Goal: Task Accomplishment & Management: Complete application form

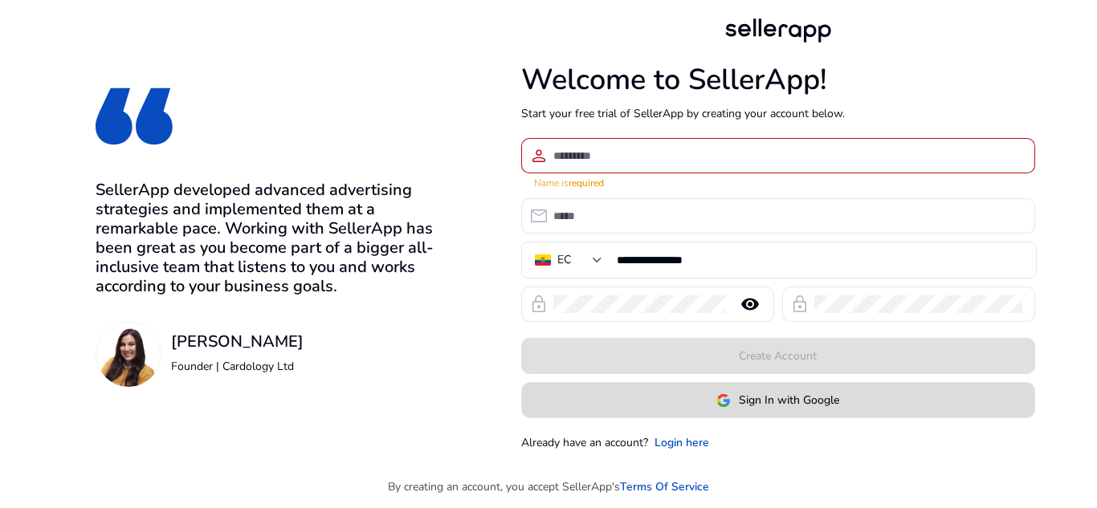
click at [784, 393] on span "Sign In with Google" at bounding box center [789, 400] width 100 height 17
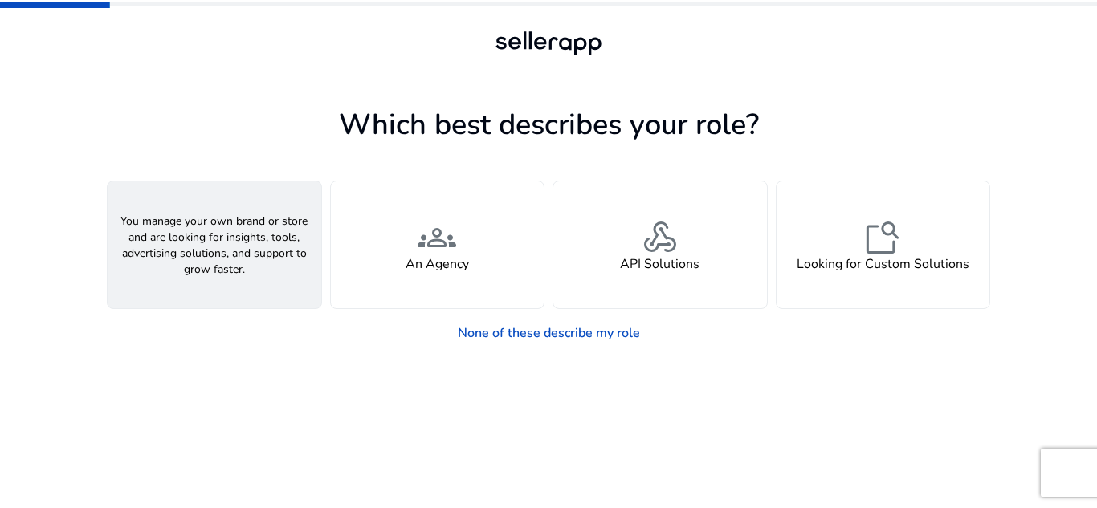
click at [210, 257] on h4 "A Seller" at bounding box center [214, 264] width 48 height 15
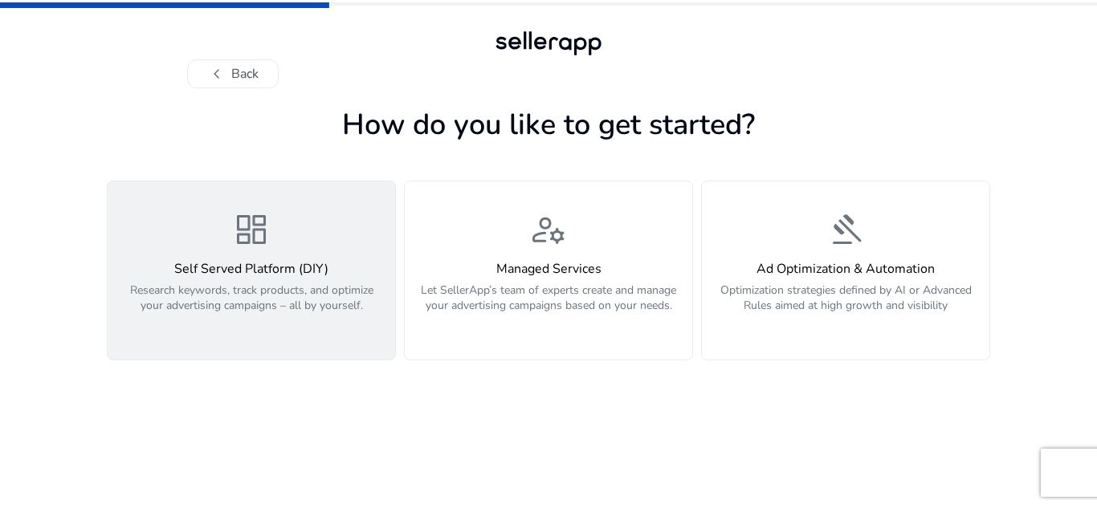
click at [260, 228] on span "dashboard" at bounding box center [251, 229] width 39 height 39
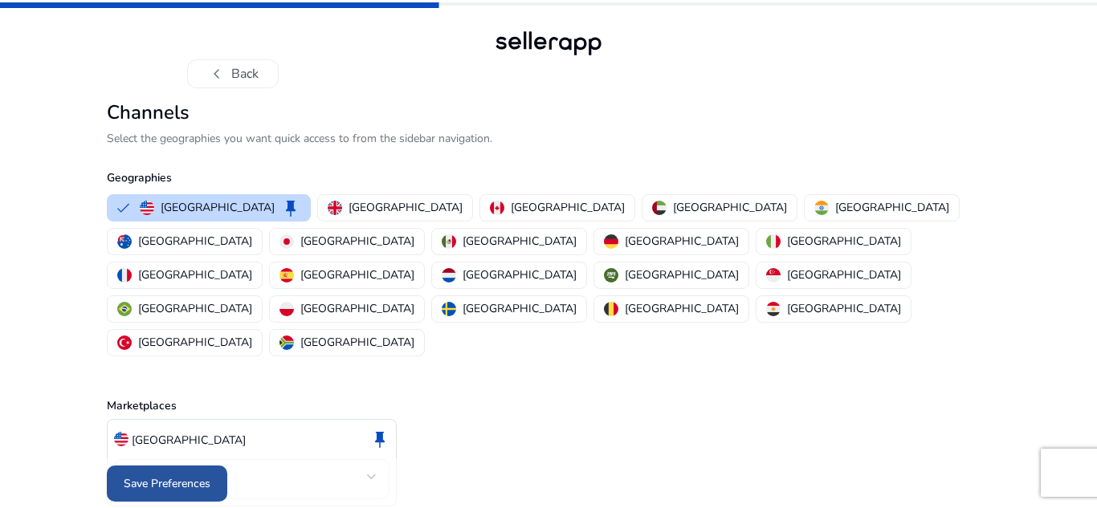
click at [190, 475] on span "Save Preferences" at bounding box center [167, 483] width 87 height 17
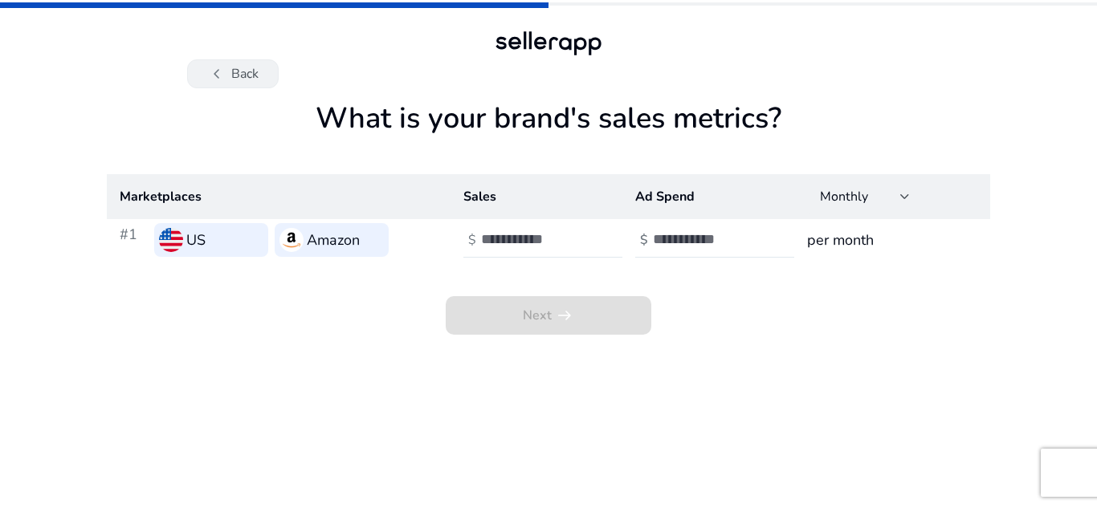
click at [248, 66] on button "chevron_left Back" at bounding box center [233, 73] width 92 height 29
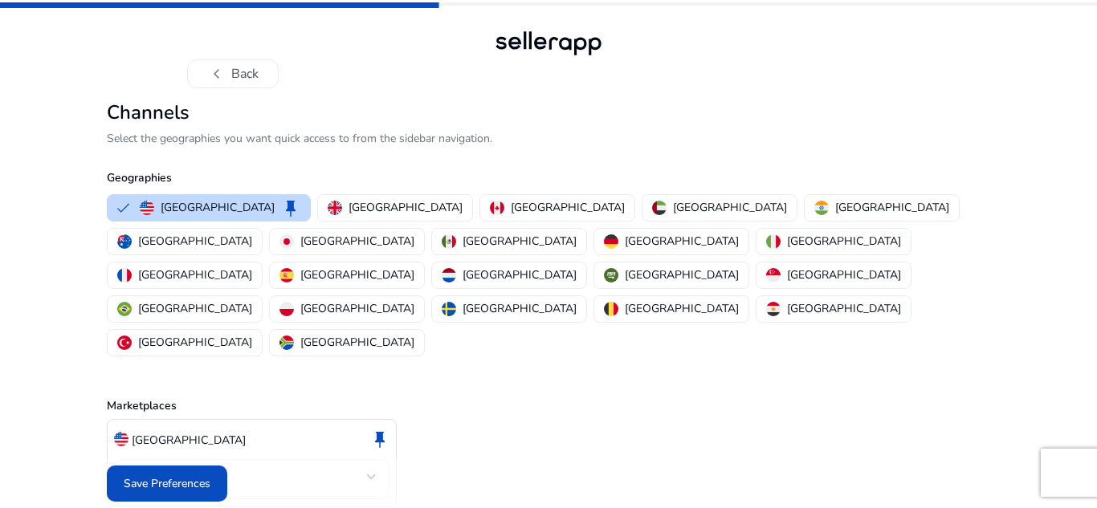
click at [184, 136] on p "Select the geographies you want quick access to from the sidebar navigation." at bounding box center [548, 138] width 883 height 17
click at [183, 136] on p "Select the geographies you want quick access to from the sidebar navigation." at bounding box center [548, 138] width 883 height 17
drag, startPoint x: 183, startPoint y: 136, endPoint x: 204, endPoint y: 132, distance: 21.3
click at [193, 136] on p "Select the geographies you want quick access to from the sidebar navigation." at bounding box center [548, 138] width 883 height 17
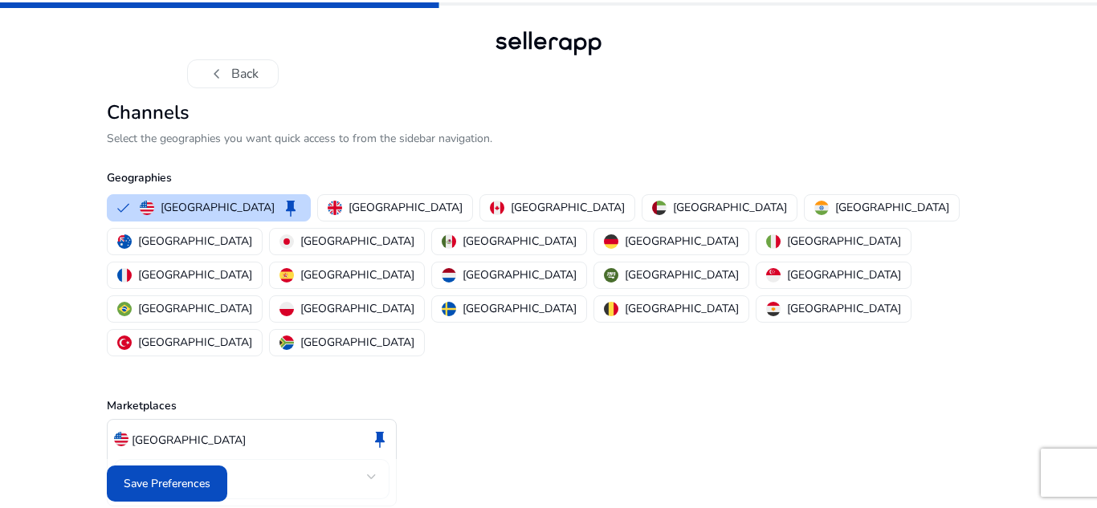
click at [385, 105] on h2 "Channels" at bounding box center [548, 112] width 883 height 23
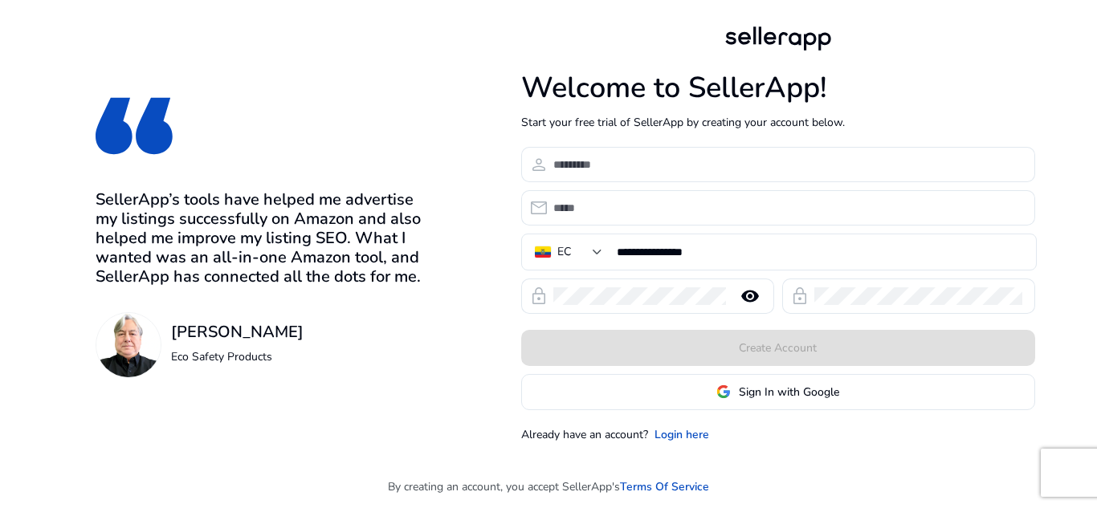
click at [756, 391] on span "Sign In with Google" at bounding box center [789, 392] width 100 height 17
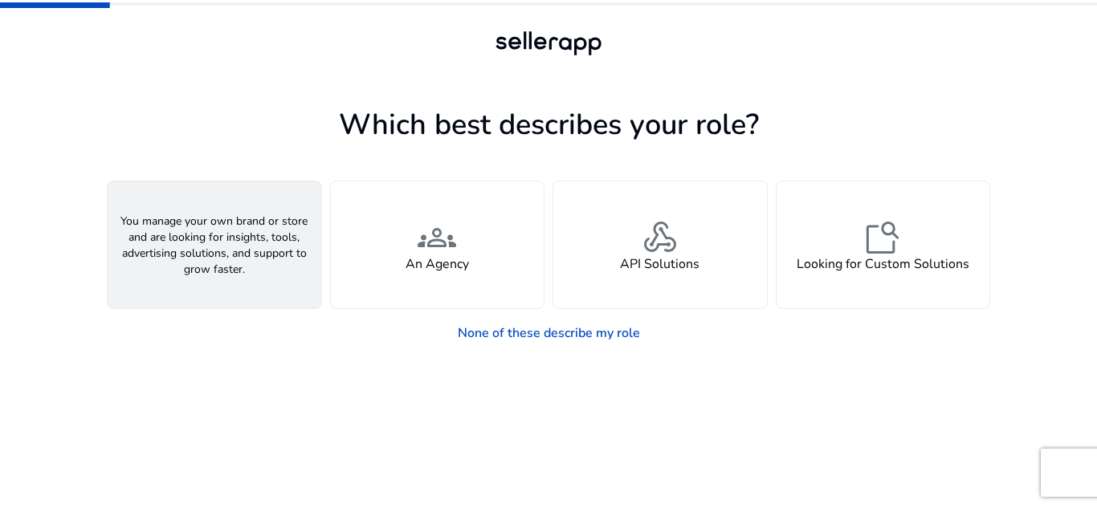
click at [202, 252] on span "person" at bounding box center [214, 237] width 39 height 39
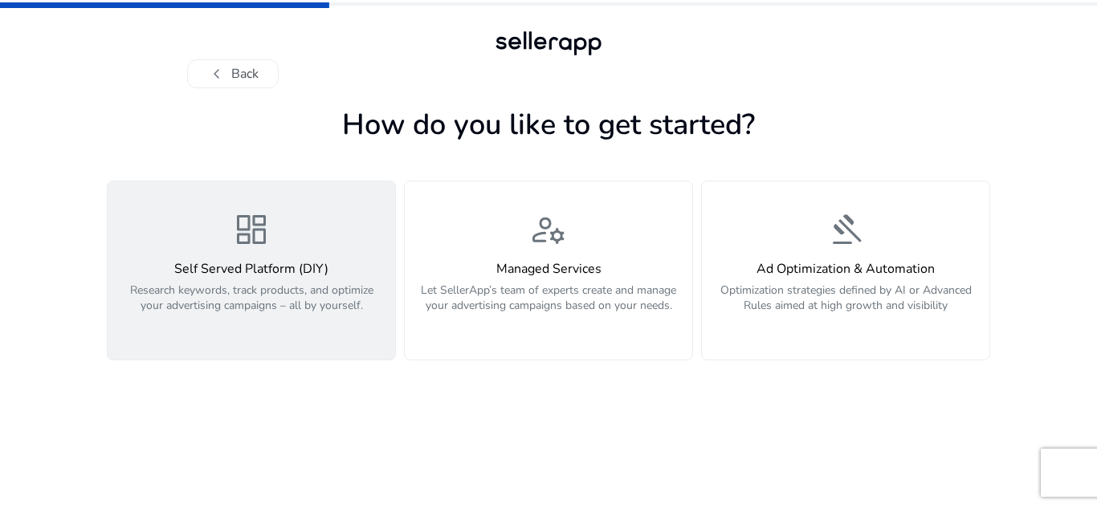
click at [260, 263] on h4 "Self Served Platform (DIY)" at bounding box center [251, 269] width 268 height 15
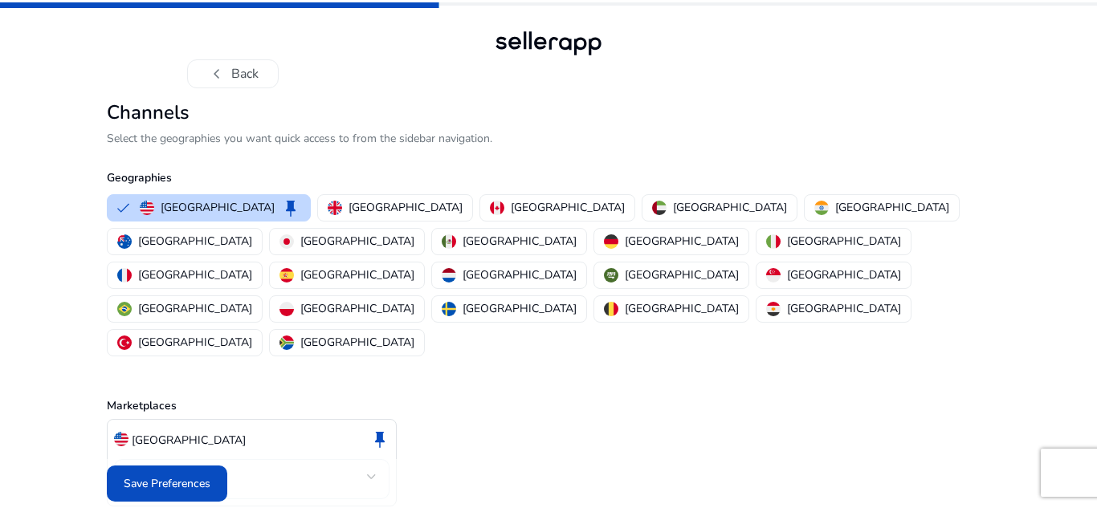
click at [380, 459] on div "Amazon" at bounding box center [251, 479] width 275 height 40
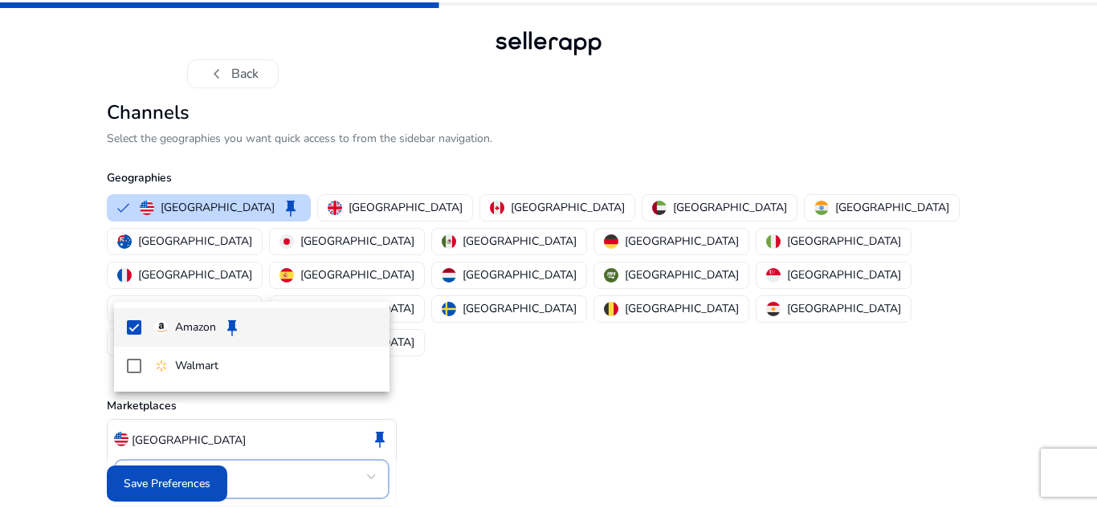
click at [371, 405] on div at bounding box center [548, 254] width 1097 height 508
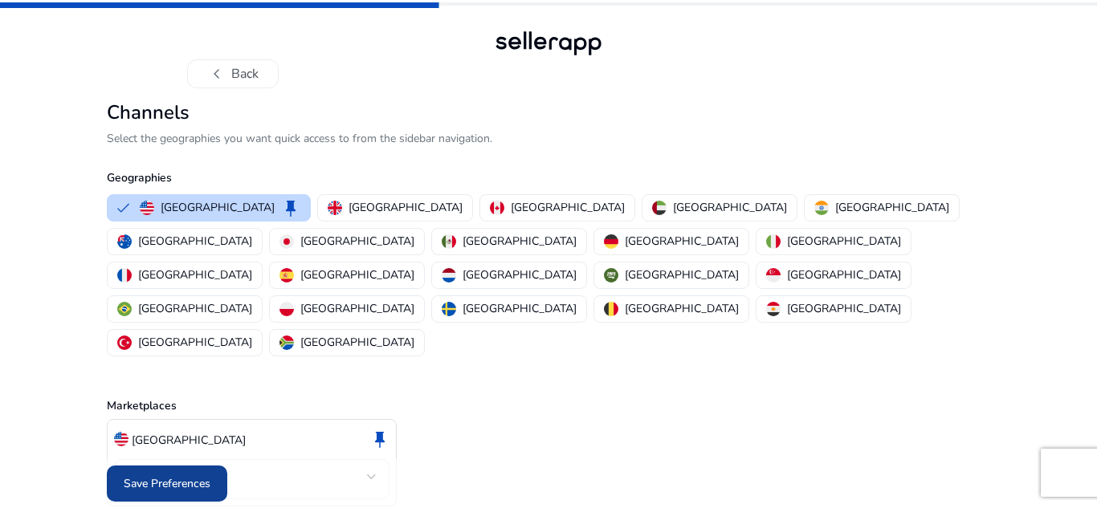
click at [173, 465] on span at bounding box center [167, 484] width 120 height 39
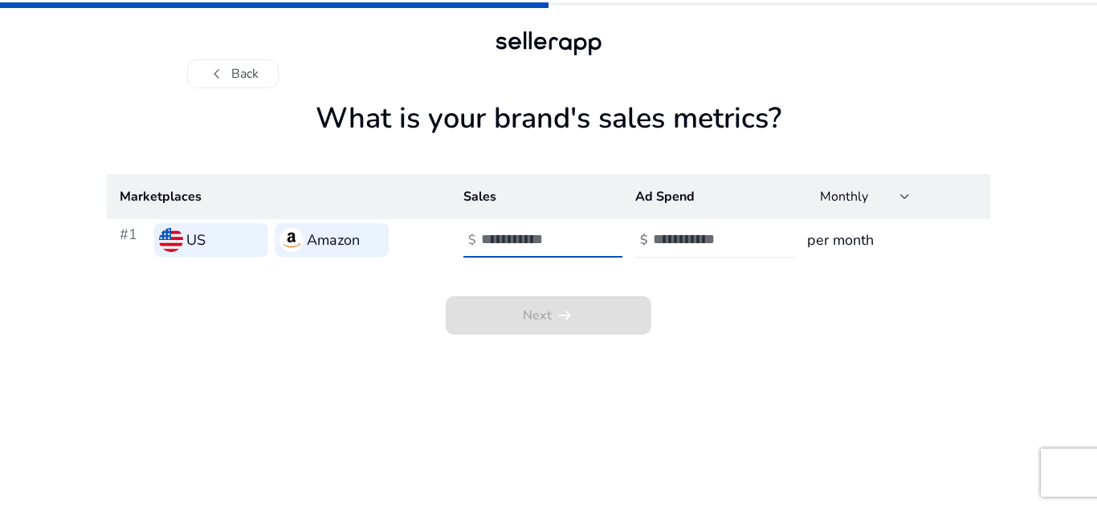
click at [518, 239] on input "number" at bounding box center [535, 239] width 108 height 18
click at [495, 316] on span "Next arrow_right_alt" at bounding box center [549, 315] width 206 height 39
click at [336, 244] on h3 "Amazon" at bounding box center [333, 240] width 53 height 22
click at [498, 240] on input "number" at bounding box center [535, 239] width 108 height 18
click at [202, 166] on h1 "What is your brand's sales metrics?" at bounding box center [548, 137] width 883 height 73
